Goal: Transaction & Acquisition: Purchase product/service

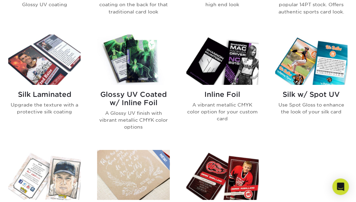
scroll to position [422, 0]
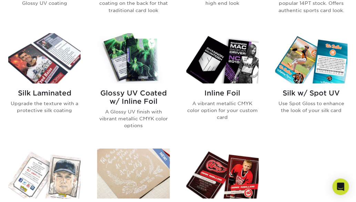
click at [134, 91] on h2 "Glossy UV Coated w/ Inline Foil" at bounding box center [133, 97] width 72 height 17
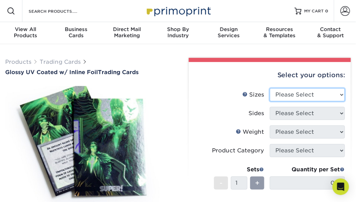
click at [299, 92] on select "Please Select 2.5" x 3.5"" at bounding box center [307, 94] width 75 height 13
select select "2.50x3.50"
click at [270, 88] on select "Please Select 2.5" x 3.5"" at bounding box center [307, 94] width 75 height 13
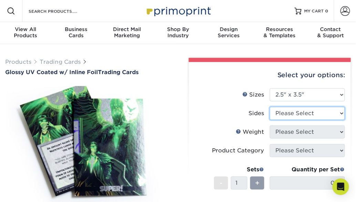
click at [300, 111] on select "Please Select Print Both Sides - Foil Back Only Print Both Sides - Foil Both Si…" at bounding box center [307, 113] width 75 height 13
click at [270, 107] on select "Please Select Print Both Sides - Foil Back Only Print Both Sides - Foil Both Si…" at bounding box center [307, 113] width 75 height 13
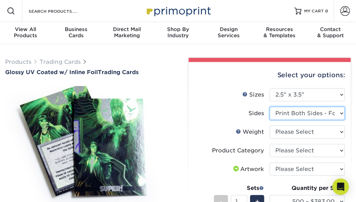
click at [295, 114] on select "Please Select Print Both Sides - Foil Back Only Print Both Sides - Foil Both Si…" at bounding box center [307, 113] width 75 height 13
select select "2ba18f74-0f96-487e-8b6e-985b404b3305"
click at [270, 107] on select "Please Select Print Both Sides - Foil Back Only Print Both Sides - Foil Both Si…" at bounding box center [307, 113] width 75 height 13
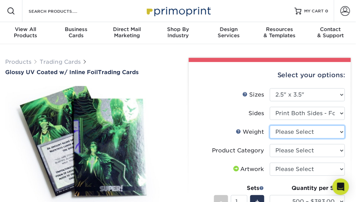
click at [294, 131] on select "Please Select 16PT" at bounding box center [307, 131] width 75 height 13
select select "16PT"
click at [270, 125] on select "Please Select 16PT" at bounding box center [307, 131] width 75 height 13
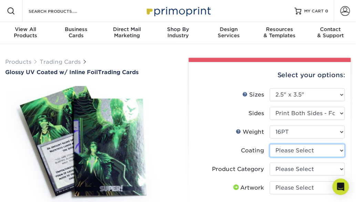
click at [294, 150] on select at bounding box center [307, 150] width 75 height 13
select select "ae367451-b2b8-45df-a344-0f05b6a12993"
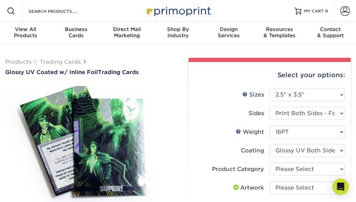
click at [270, 144] on select at bounding box center [307, 150] width 75 height 13
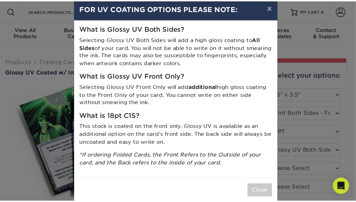
scroll to position [23, 0]
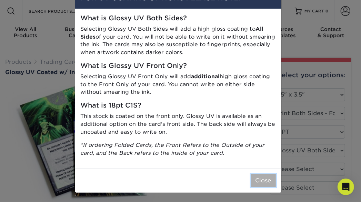
click at [255, 182] on button "Close" at bounding box center [263, 180] width 25 height 13
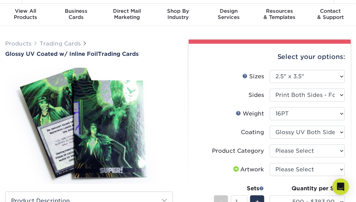
scroll to position [20, 0]
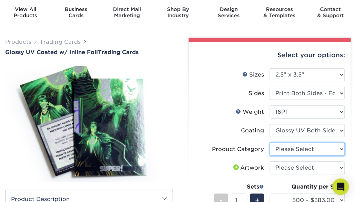
click at [280, 147] on select "Please Select Trading Cards" at bounding box center [307, 149] width 75 height 13
select select "c2f9bce9-36c2-409d-b101-c29d9d031e18"
click at [270, 143] on select "Please Select Trading Cards" at bounding box center [307, 149] width 75 height 13
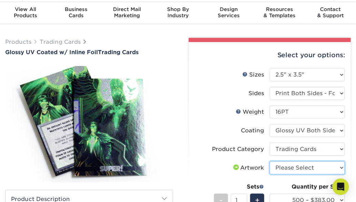
click at [284, 167] on select "Please Select I will upload files I need a design - $100" at bounding box center [307, 167] width 75 height 13
select select "upload"
click at [270, 161] on select "Please Select I will upload files I need a design - $100" at bounding box center [307, 167] width 75 height 13
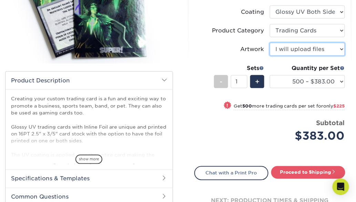
scroll to position [141, 0]
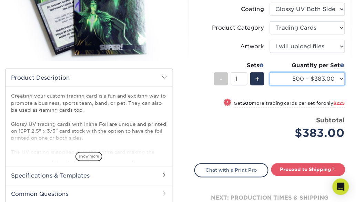
click at [283, 78] on select "500 – $383.00 1000 – $608.00 2500 – $883.00 5000 – $1252.00" at bounding box center [307, 78] width 75 height 13
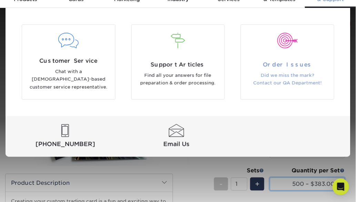
scroll to position [57, 0]
